Goal: Navigation & Orientation: Find specific page/section

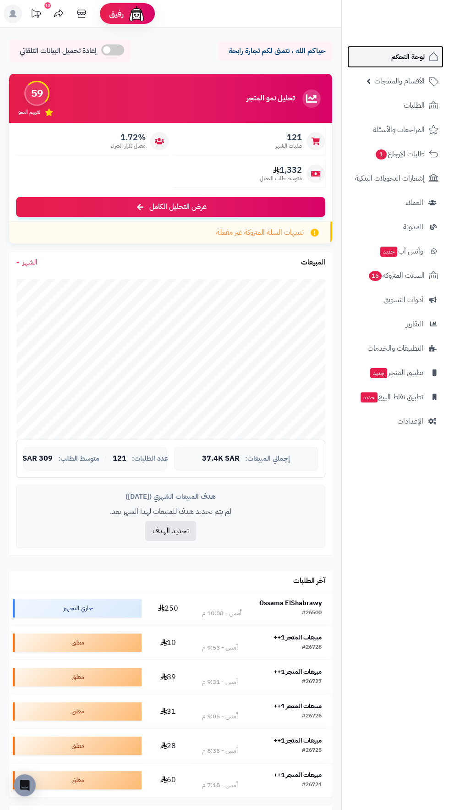
click at [417, 57] on span "لوحة التحكم" at bounding box center [408, 56] width 33 height 13
click at [414, 56] on span "لوحة التحكم" at bounding box center [408, 56] width 33 height 13
click at [402, 34] on div at bounding box center [396, 20] width 108 height 40
click at [401, 53] on span "لوحة التحكم" at bounding box center [408, 56] width 33 height 13
